Goal: Task Accomplishment & Management: Manage account settings

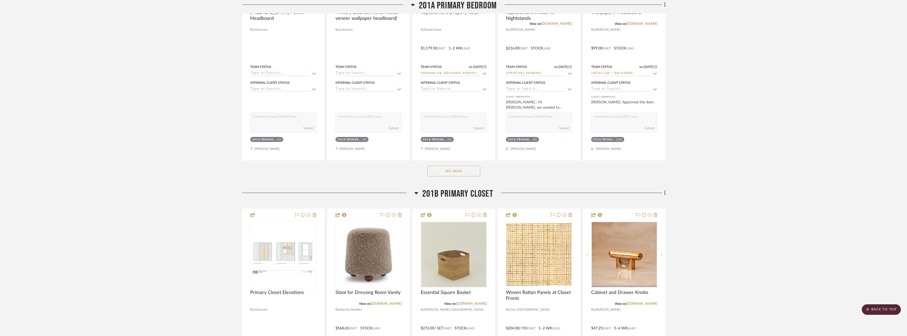
scroll to position [4315, 0]
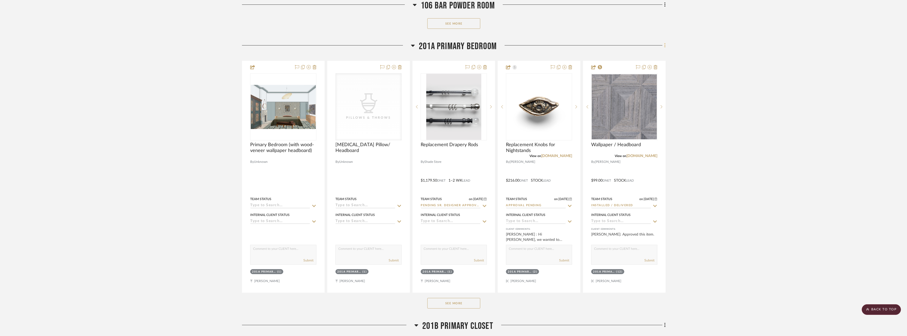
click at [663, 46] on fa-icon at bounding box center [663, 46] width 3 height 9
click at [633, 57] on span "Add New Item" at bounding box center [638, 57] width 24 height 4
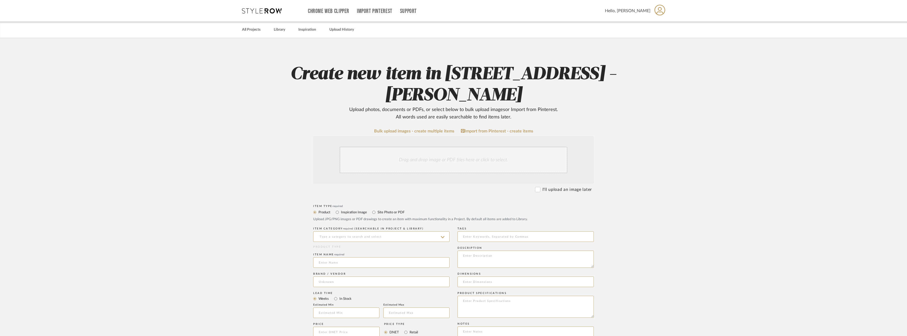
click at [448, 157] on div "Drag and drop image or PDF files here or click to select." at bounding box center [454, 160] width 228 height 26
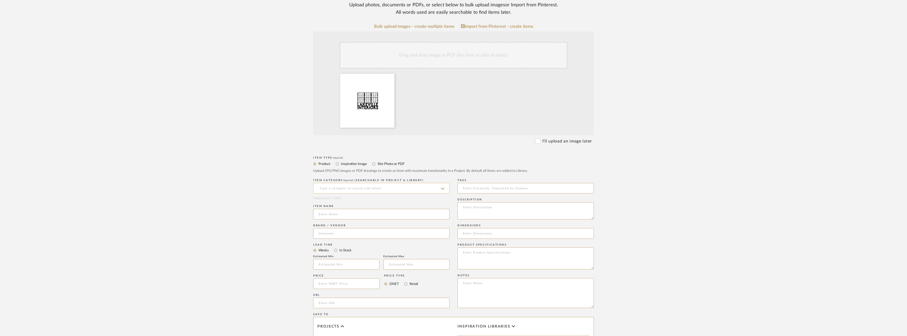
scroll to position [106, 0]
click at [410, 183] on input at bounding box center [381, 187] width 136 height 11
click at [367, 215] on div "Windows" at bounding box center [381, 214] width 136 height 13
type input "Windows"
click at [343, 212] on input at bounding box center [381, 213] width 136 height 11
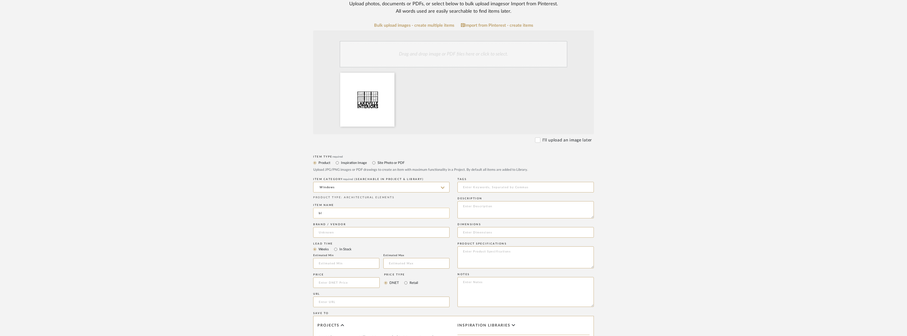
type input "b"
type input "Blackout Roller Shades"
click at [346, 231] on input at bounding box center [381, 232] width 136 height 11
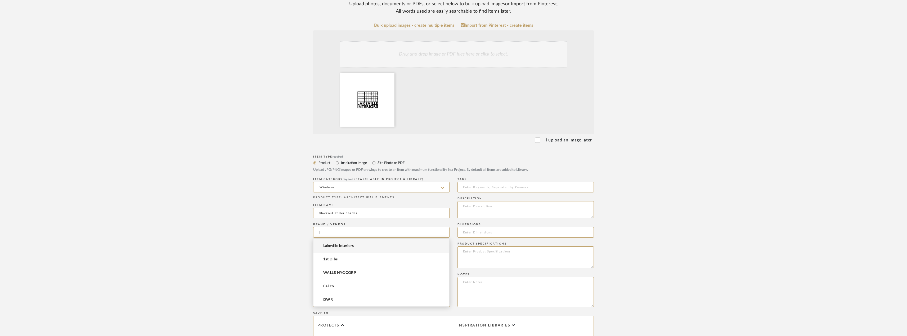
click at [349, 242] on mat-option "Lakeville Interiors" at bounding box center [381, 246] width 136 height 13
type input "Lakeville Interiors"
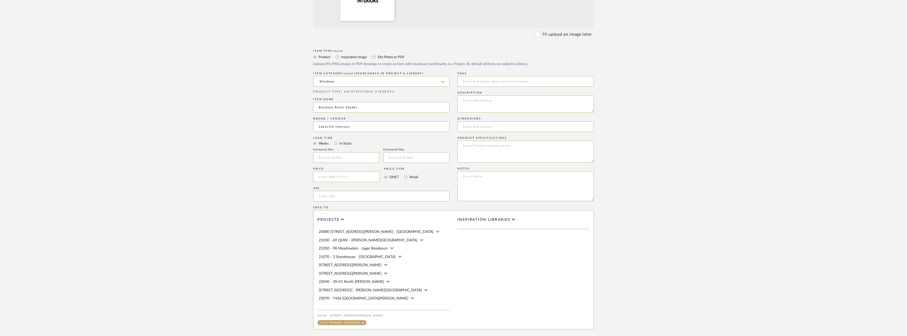
scroll to position [270, 0]
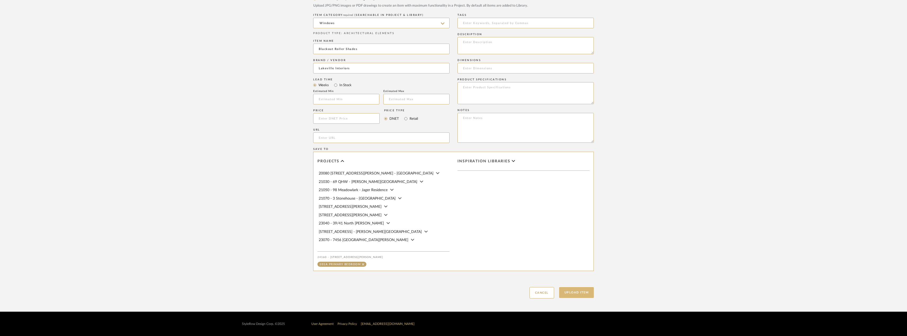
click at [575, 293] on button "Upload Item" at bounding box center [576, 292] width 35 height 11
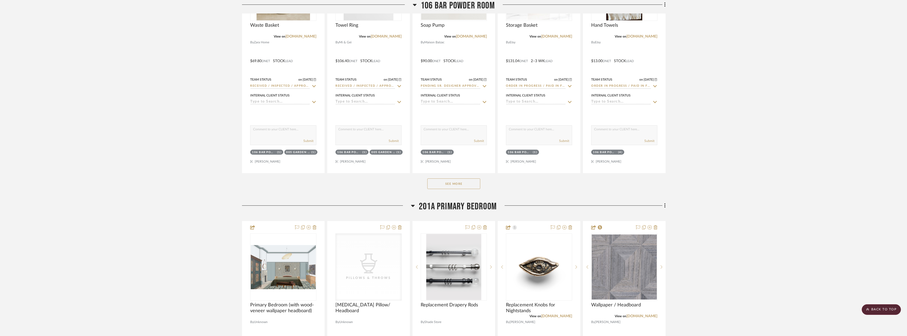
scroll to position [4151, 0]
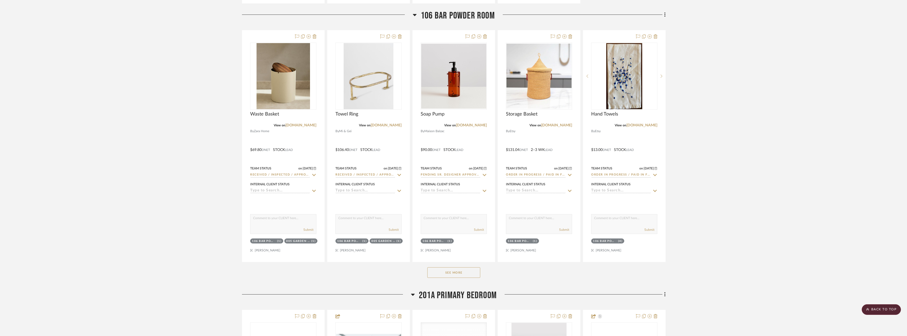
scroll to position [4129, 0]
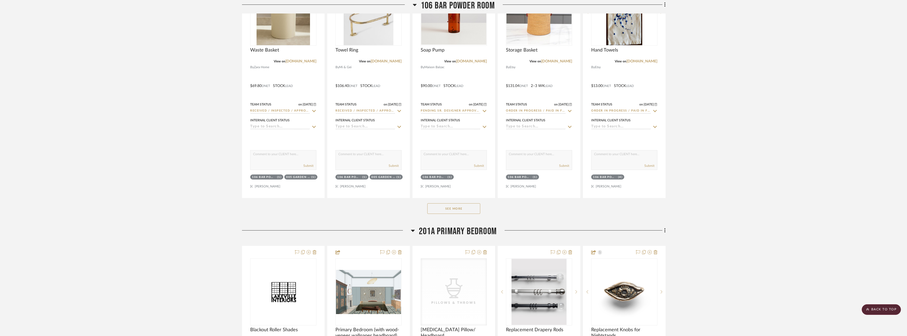
click at [454, 211] on button "See More" at bounding box center [453, 209] width 53 height 11
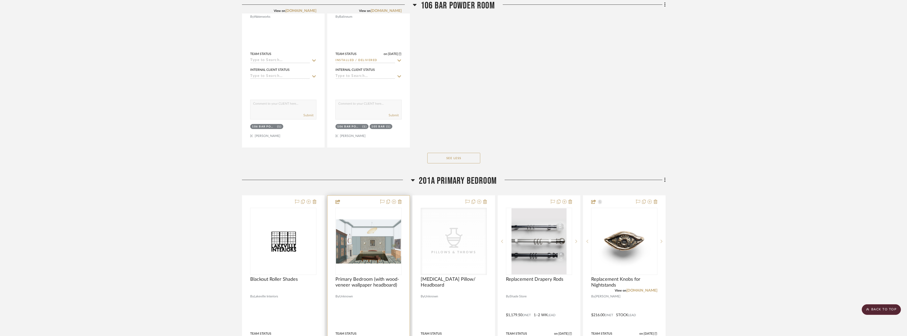
scroll to position [4782, 0]
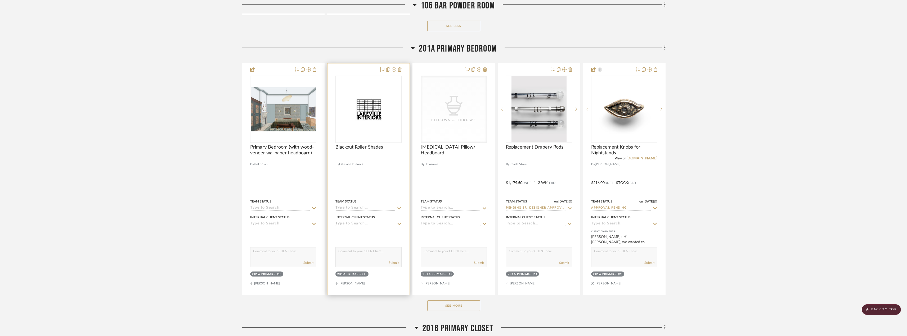
click at [400, 208] on icon at bounding box center [399, 208] width 4 height 2
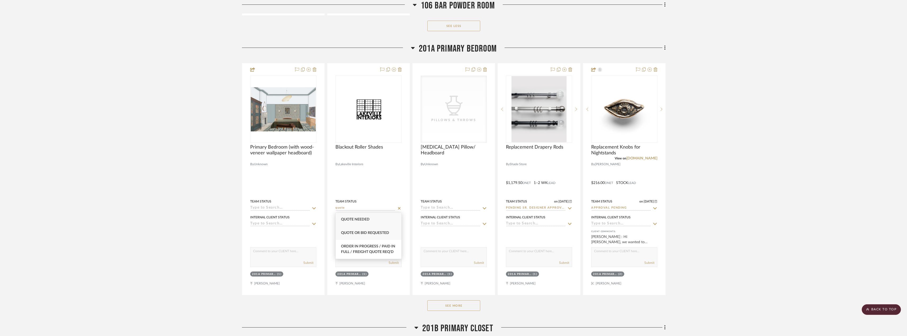
type input "quote"
click at [386, 231] on div "Quote or Bid Requested" at bounding box center [369, 233] width 66 height 13
type input "10/15/2025"
type input "Quote or Bid Requested"
